Goal: Task Accomplishment & Management: Use online tool/utility

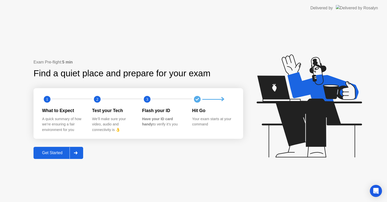
click at [49, 160] on div "Exam Pre-flight: 5 min Find a quiet place and prepare for your exam 1 2 3 What …" at bounding box center [193, 109] width 387 height 186
click at [52, 155] on div "Get Started" at bounding box center [52, 152] width 34 height 5
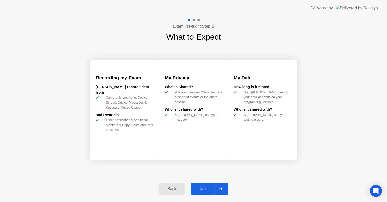
click at [204, 187] on div "Next" at bounding box center [203, 188] width 22 height 5
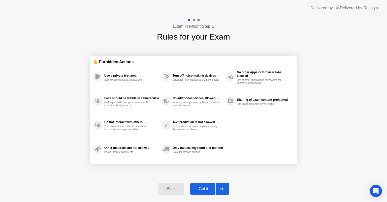
click at [204, 187] on div "Got it" at bounding box center [203, 188] width 24 height 5
select select "**********"
select select "*******"
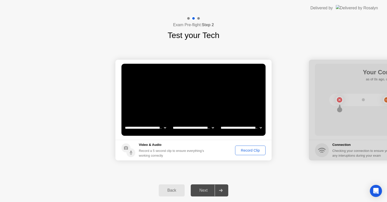
click at [244, 148] on div "Record Clip" at bounding box center [250, 150] width 27 height 4
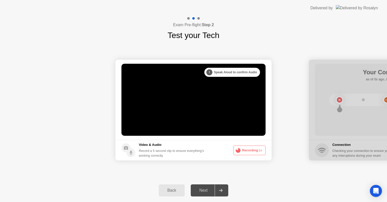
click at [207, 190] on div "Next" at bounding box center [203, 190] width 22 height 5
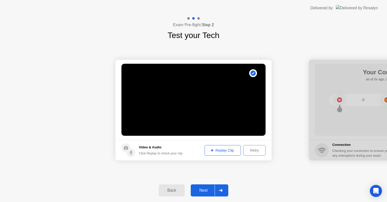
click at [202, 192] on div "Next" at bounding box center [203, 190] width 22 height 5
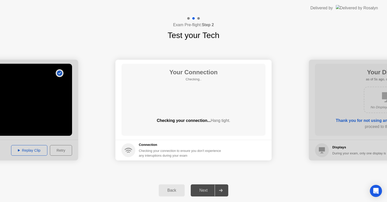
click at [202, 192] on div "Next" at bounding box center [203, 190] width 22 height 5
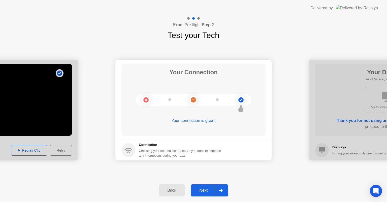
click at [202, 192] on div "Next" at bounding box center [203, 190] width 22 height 5
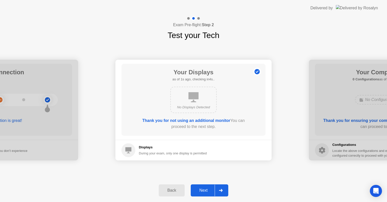
click at [202, 192] on div "Next" at bounding box center [203, 190] width 22 height 5
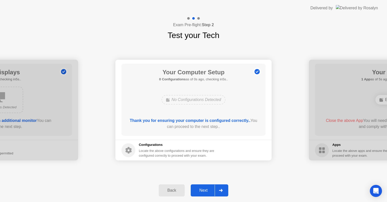
click at [202, 192] on div "Next" at bounding box center [203, 190] width 22 height 5
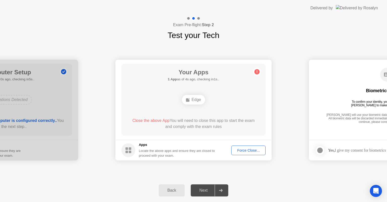
click at [249, 150] on div "Force Close..." at bounding box center [248, 150] width 31 height 4
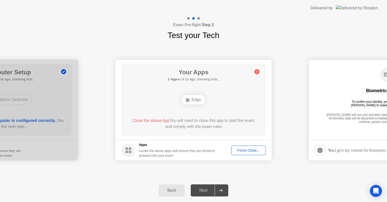
click at [248, 149] on div "Force Close..." at bounding box center [248, 150] width 31 height 4
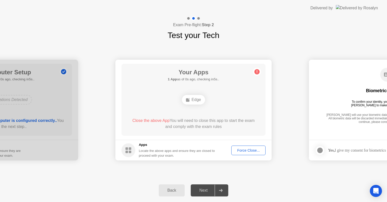
click at [238, 152] on div "Force Close..." at bounding box center [248, 150] width 31 height 4
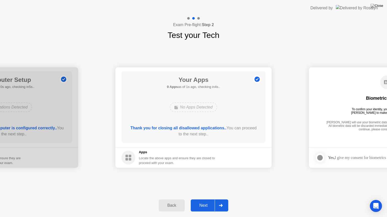
click at [205, 202] on div "Next" at bounding box center [203, 206] width 22 height 5
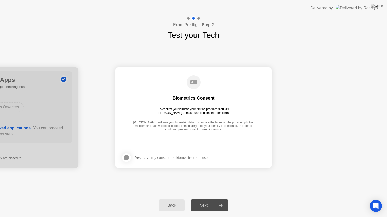
click at [125, 159] on div at bounding box center [126, 158] width 6 height 6
click at [205, 202] on div "Next" at bounding box center [203, 206] width 22 height 5
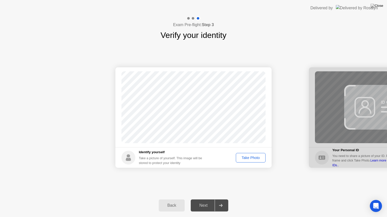
click at [246, 157] on div "Take Photo" at bounding box center [250, 158] width 26 height 4
click at [210, 202] on div "Next" at bounding box center [203, 206] width 22 height 5
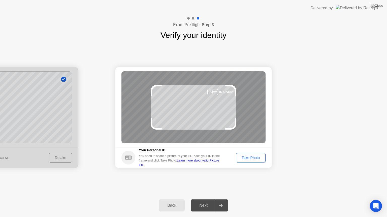
click at [243, 159] on div "Take Photo" at bounding box center [250, 158] width 26 height 4
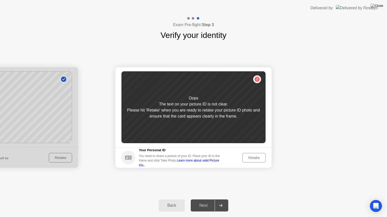
click at [255, 157] on div "Retake" at bounding box center [254, 158] width 20 height 4
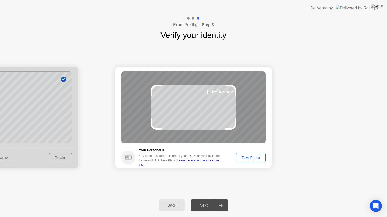
click at [247, 157] on div "Take Photo" at bounding box center [250, 158] width 26 height 4
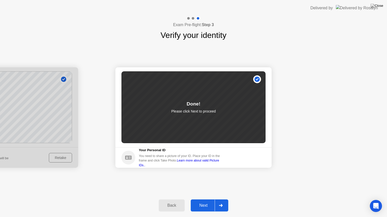
click at [206, 202] on div "Next" at bounding box center [203, 206] width 22 height 5
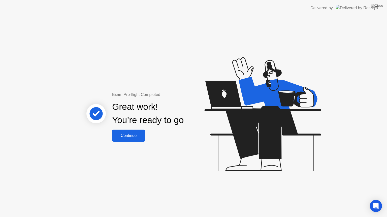
click at [126, 132] on button "Continue" at bounding box center [128, 136] width 33 height 12
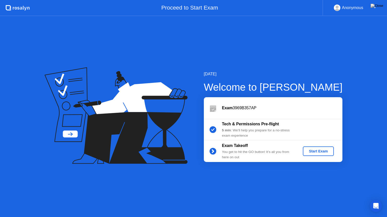
click at [316, 151] on div "Start Exam" at bounding box center [317, 151] width 27 height 4
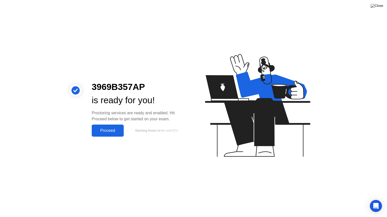
click at [110, 132] on div "Proceed" at bounding box center [107, 131] width 29 height 5
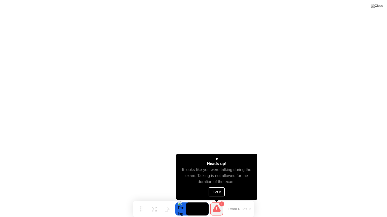
click at [222, 191] on button "Got it" at bounding box center [216, 192] width 16 height 9
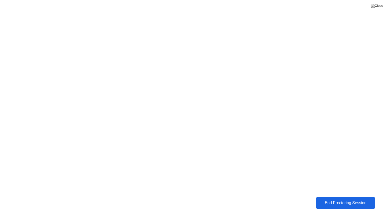
click at [339, 202] on div "End Proctoring Session" at bounding box center [345, 203] width 56 height 5
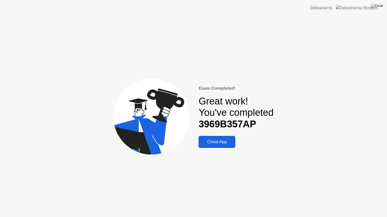
click at [217, 146] on button "Close App" at bounding box center [216, 142] width 37 height 12
